Goal: Check status: Check status

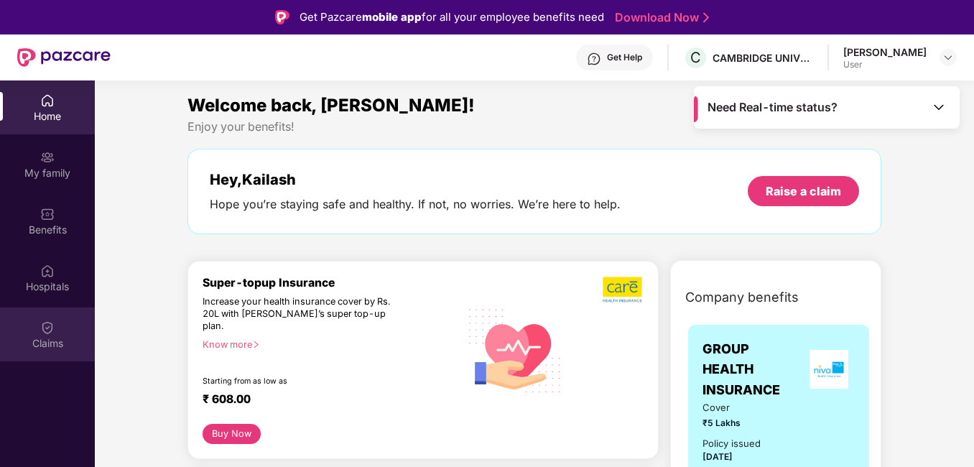
click at [47, 323] on img at bounding box center [47, 327] width 14 height 14
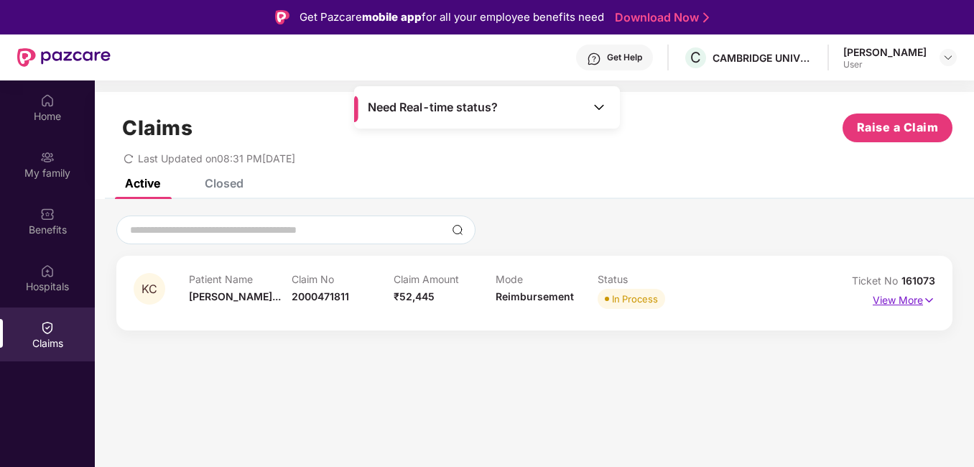
click at [917, 299] on p "View More" at bounding box center [904, 298] width 62 height 19
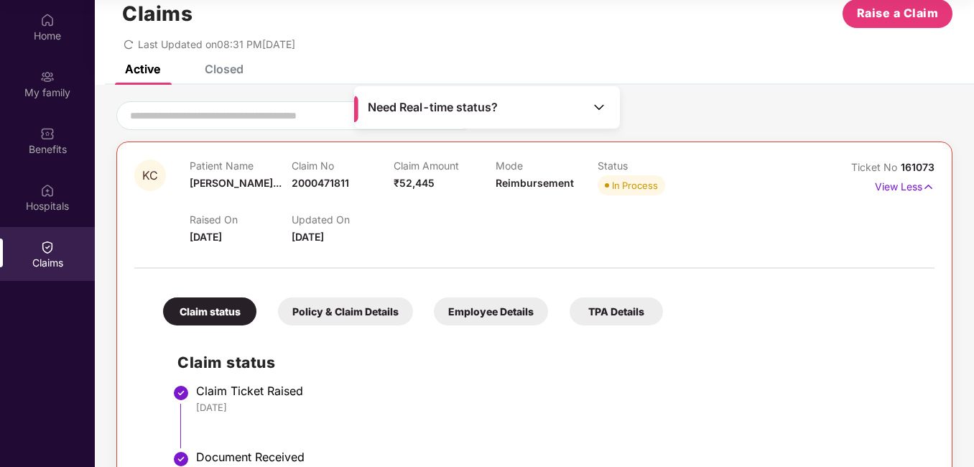
scroll to position [31, 0]
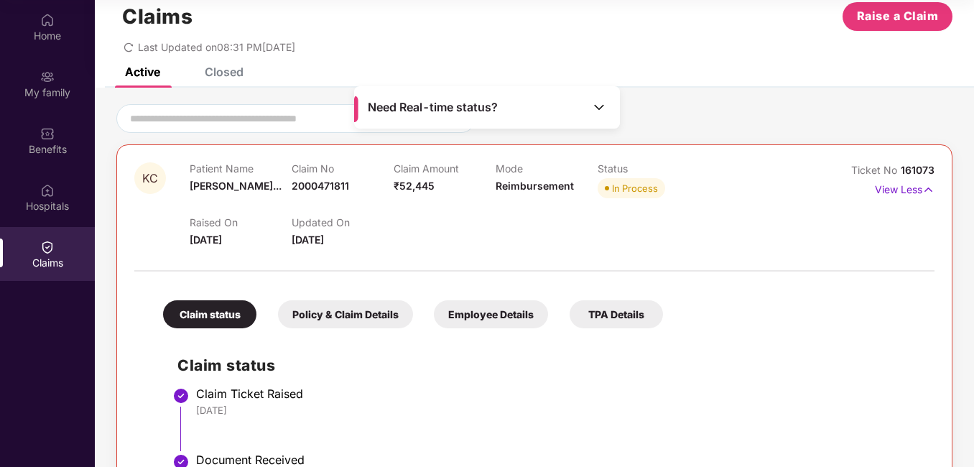
click at [428, 108] on span "Need Real-time status?" at bounding box center [433, 107] width 130 height 15
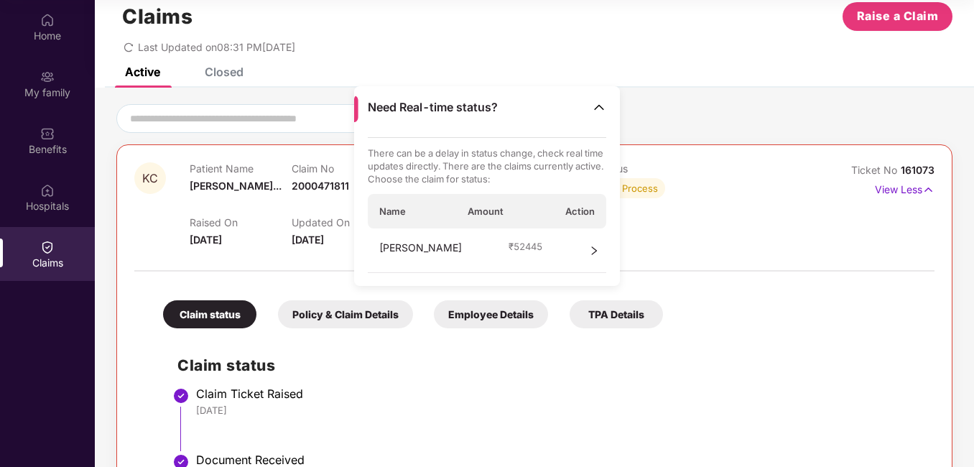
click at [590, 249] on icon "right" at bounding box center [594, 251] width 10 height 10
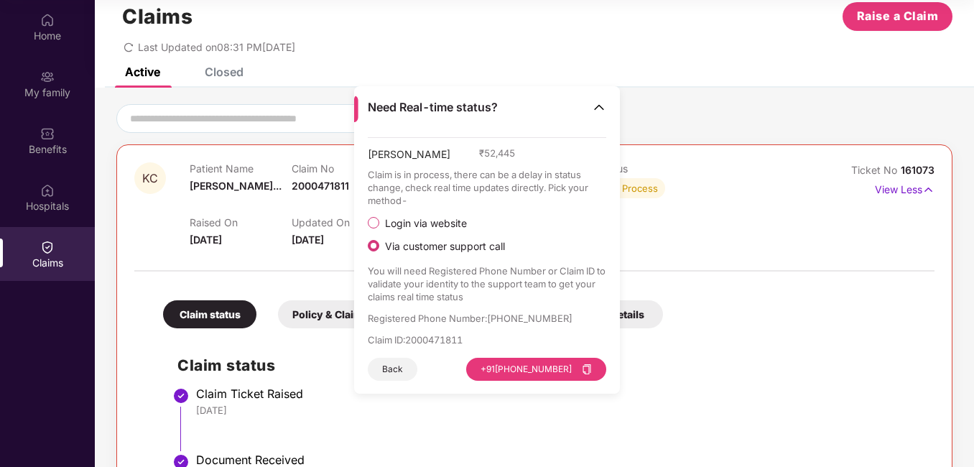
click at [718, 215] on div "Raised On [DATE] Updated On [DATE]" at bounding box center [495, 225] width 611 height 46
click at [600, 105] on img at bounding box center [599, 107] width 14 height 14
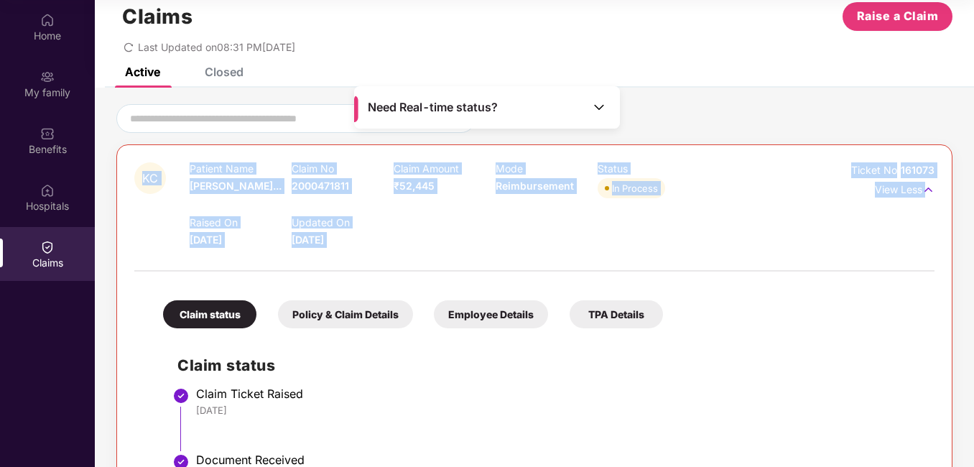
drag, startPoint x: 972, startPoint y: 117, endPoint x: 975, endPoint y: 242, distance: 125.0
click at [973, 242] on html "Get Pazcare mobile app for all your employee benefits need Download Now Get Hel…" at bounding box center [487, 153] width 974 height 467
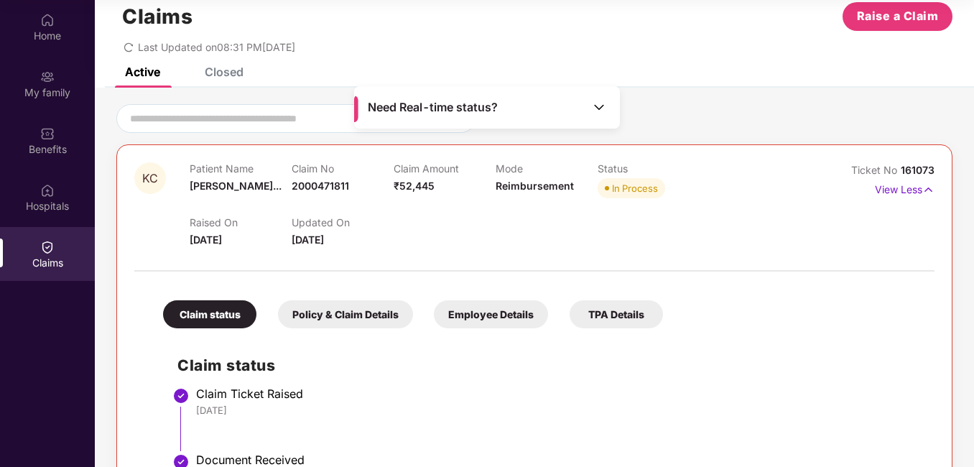
click at [597, 319] on div "TPA Details" at bounding box center [616, 314] width 93 height 28
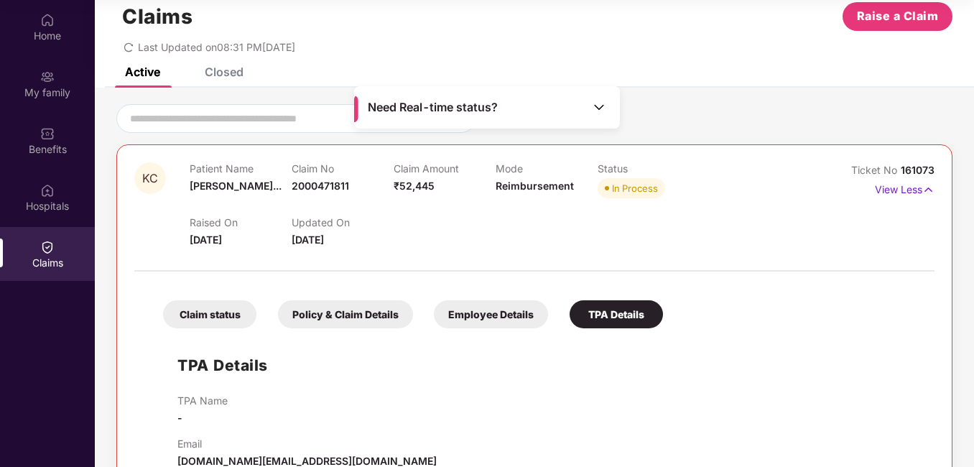
click at [489, 309] on div "Employee Details" at bounding box center [491, 314] width 114 height 28
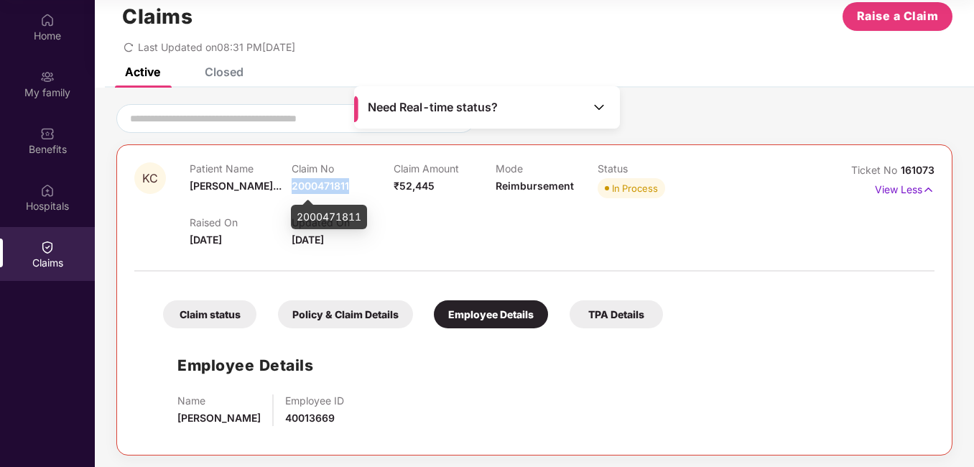
drag, startPoint x: 292, startPoint y: 186, endPoint x: 358, endPoint y: 182, distance: 66.2
click at [358, 182] on div "Claim No 2000471811" at bounding box center [343, 182] width 102 height 40
drag, startPoint x: 358, startPoint y: 182, endPoint x: 335, endPoint y: 183, distance: 23.7
copy span "2000471811"
click at [746, 365] on div "Employee Details Name [PERSON_NAME] Employee ID 40013669" at bounding box center [534, 386] width 771 height 102
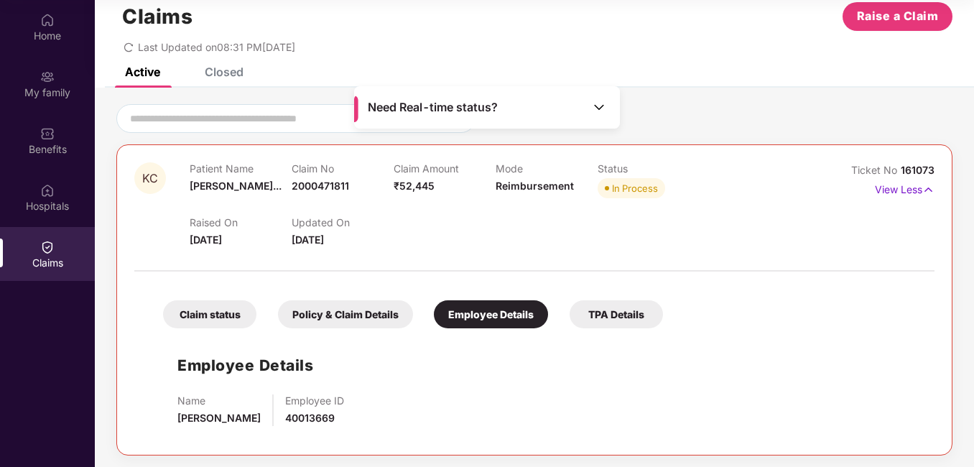
click at [326, 312] on div "Policy & Claim Details" at bounding box center [345, 314] width 135 height 28
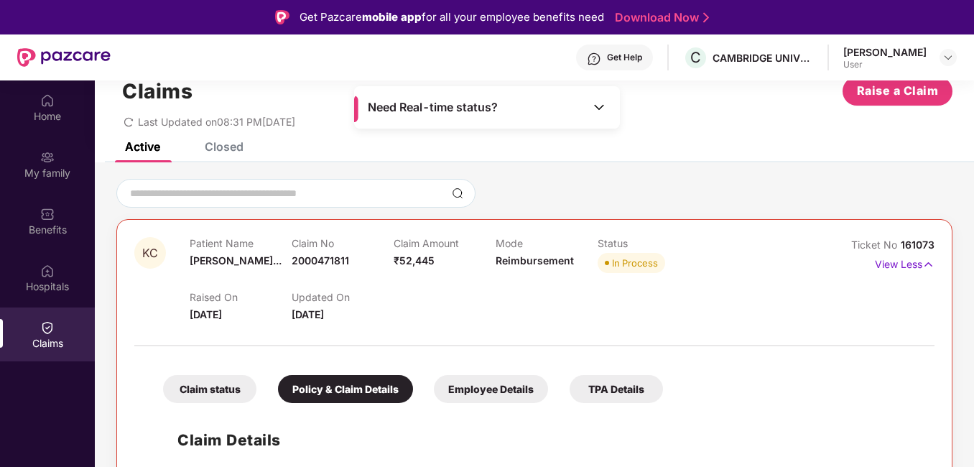
scroll to position [0, 0]
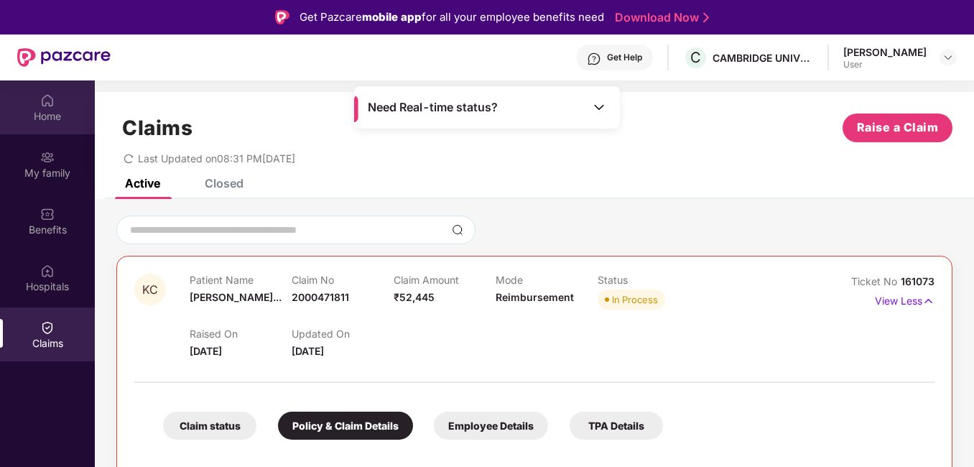
click at [47, 123] on div "Home" at bounding box center [47, 116] width 95 height 14
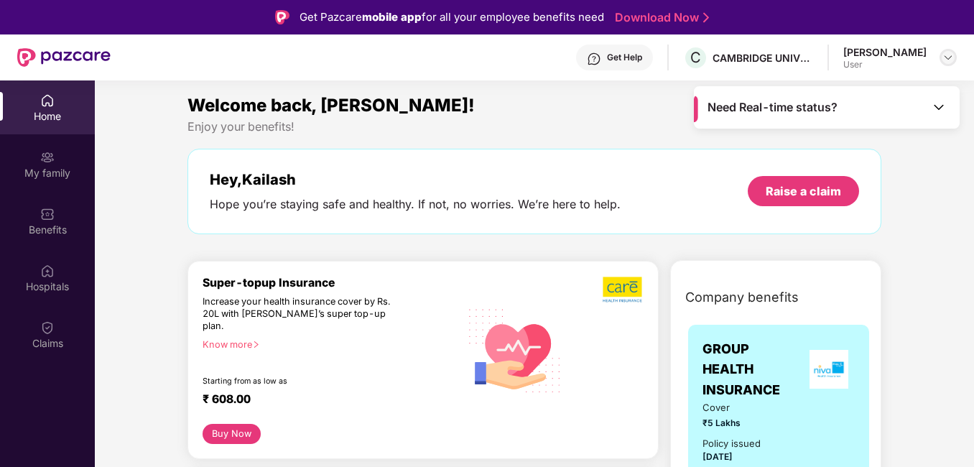
click at [946, 59] on img at bounding box center [947, 57] width 11 height 11
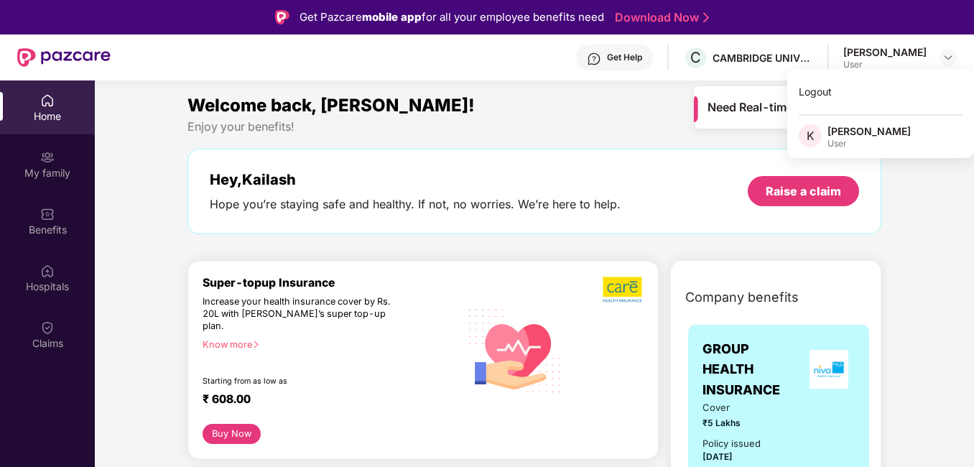
click at [872, 52] on div "[PERSON_NAME]" at bounding box center [884, 52] width 83 height 14
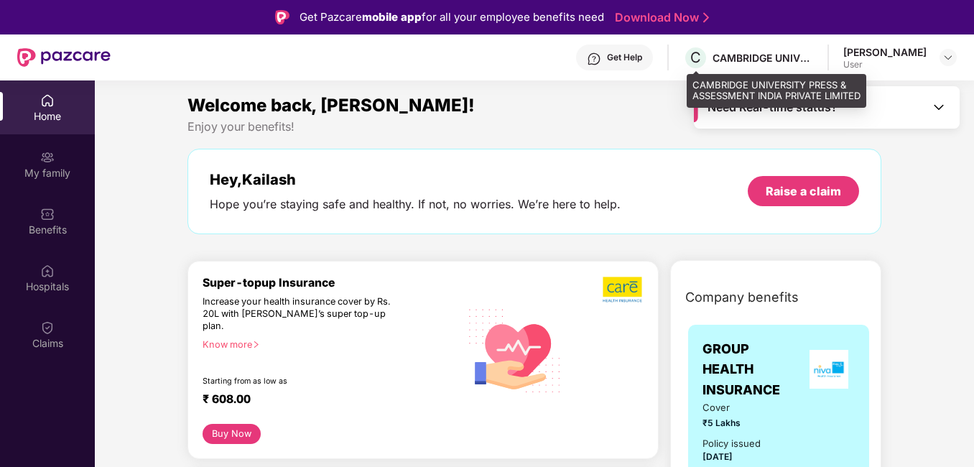
click at [767, 55] on div "CAMBRIDGE UNIVERSITY PRESS & ASSESSMENT INDIA PRIVATE LIMITED" at bounding box center [763, 58] width 101 height 14
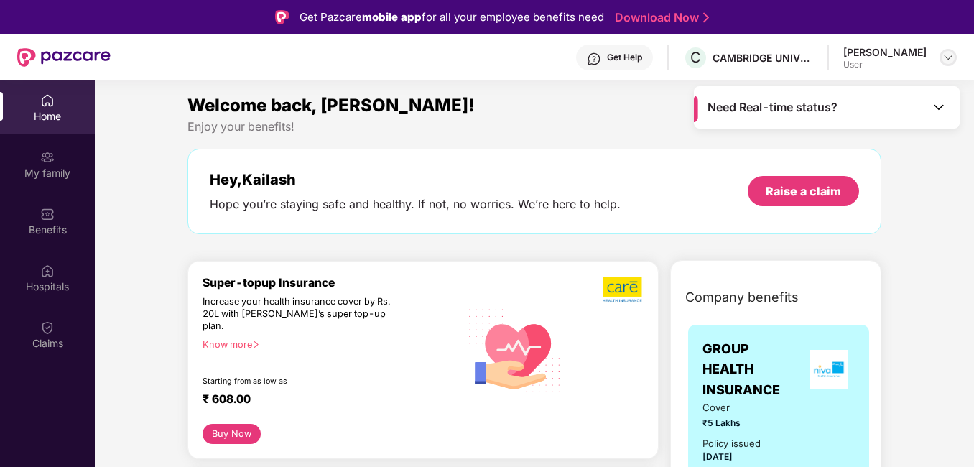
click at [954, 54] on div at bounding box center [948, 57] width 17 height 17
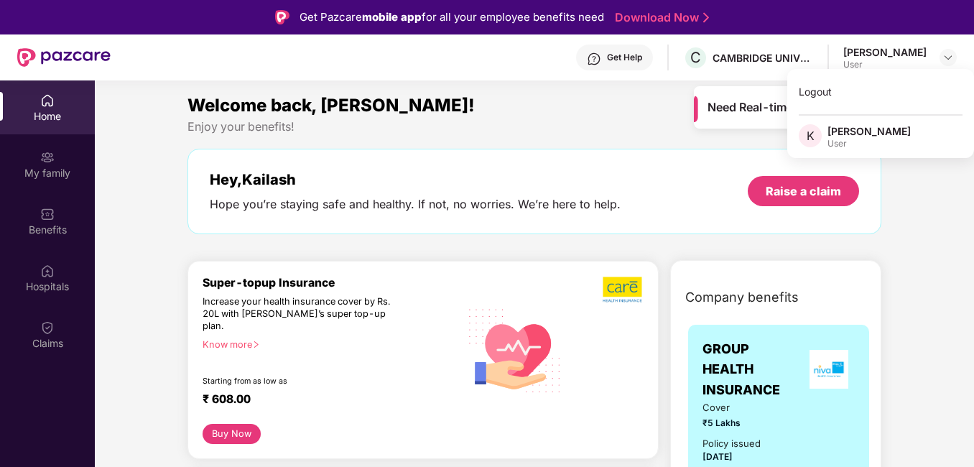
click at [840, 141] on div "User" at bounding box center [868, 143] width 83 height 11
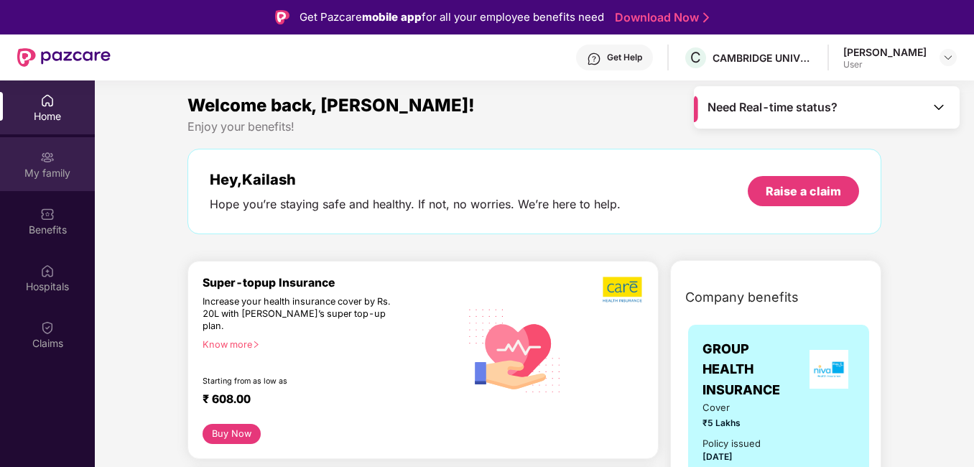
click at [60, 159] on div "My family" at bounding box center [47, 164] width 95 height 54
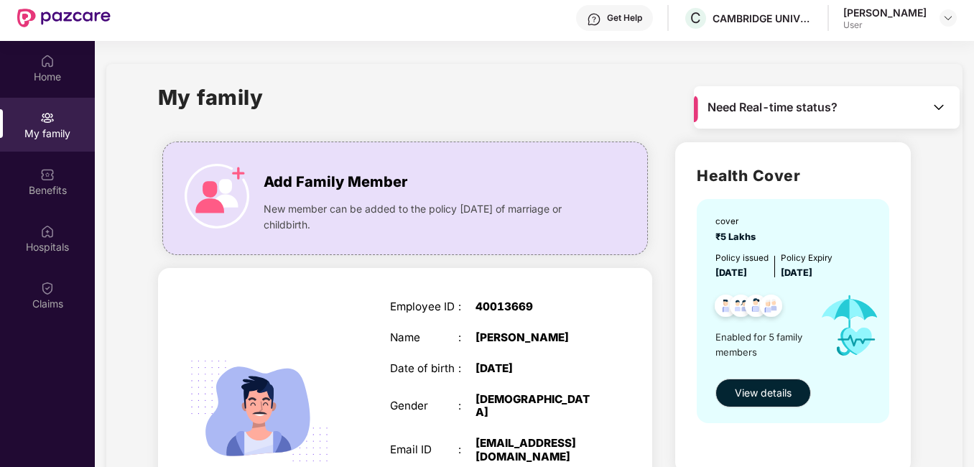
scroll to position [80, 0]
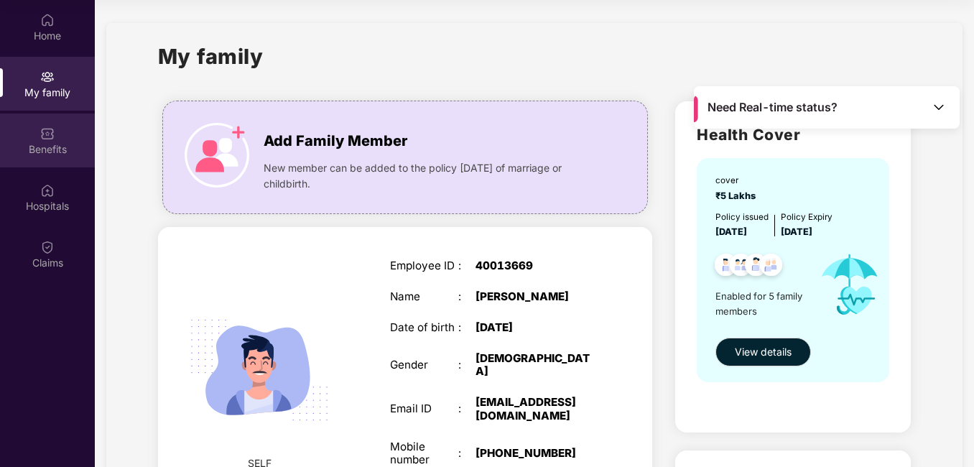
click at [35, 132] on div "Benefits" at bounding box center [47, 140] width 95 height 54
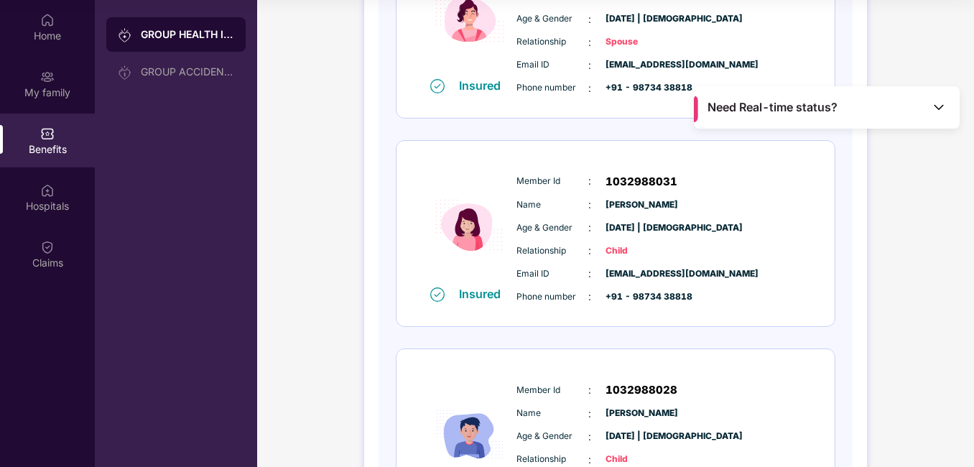
scroll to position [0, 0]
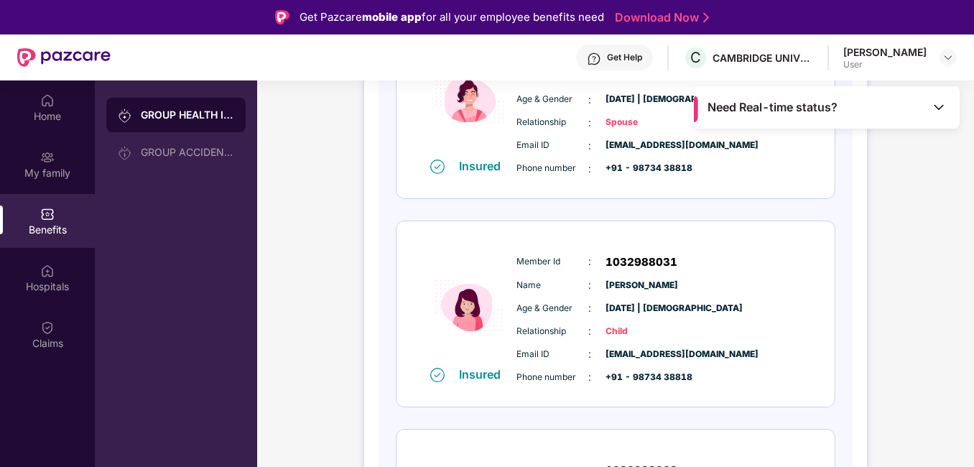
click at [342, 114] on div "GROUP HEALTH INSURANCE DETAILS INCLUSIONS EXCLUSIONS Policy No: 51709300202500 …" at bounding box center [615, 257] width 717 height 1314
click at [28, 162] on div "My family" at bounding box center [47, 164] width 95 height 54
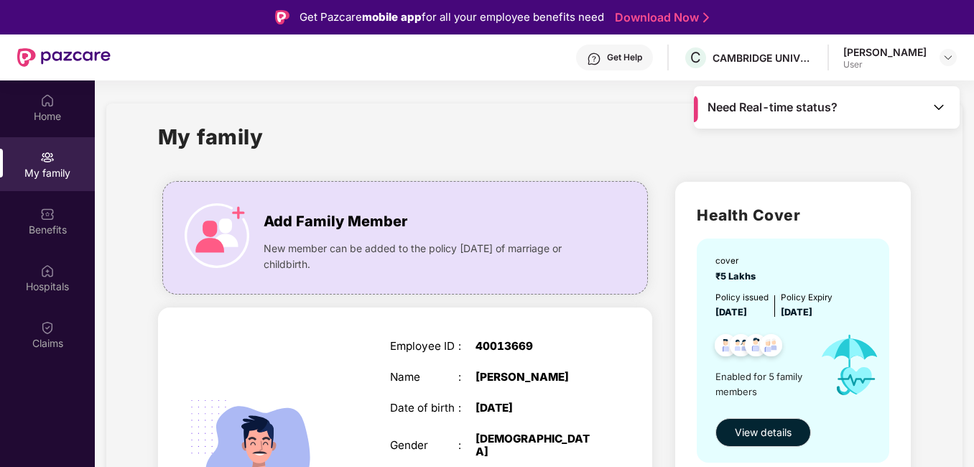
drag, startPoint x: 28, startPoint y: 162, endPoint x: 111, endPoint y: 331, distance: 188.9
